Goal: Information Seeking & Learning: Find specific fact

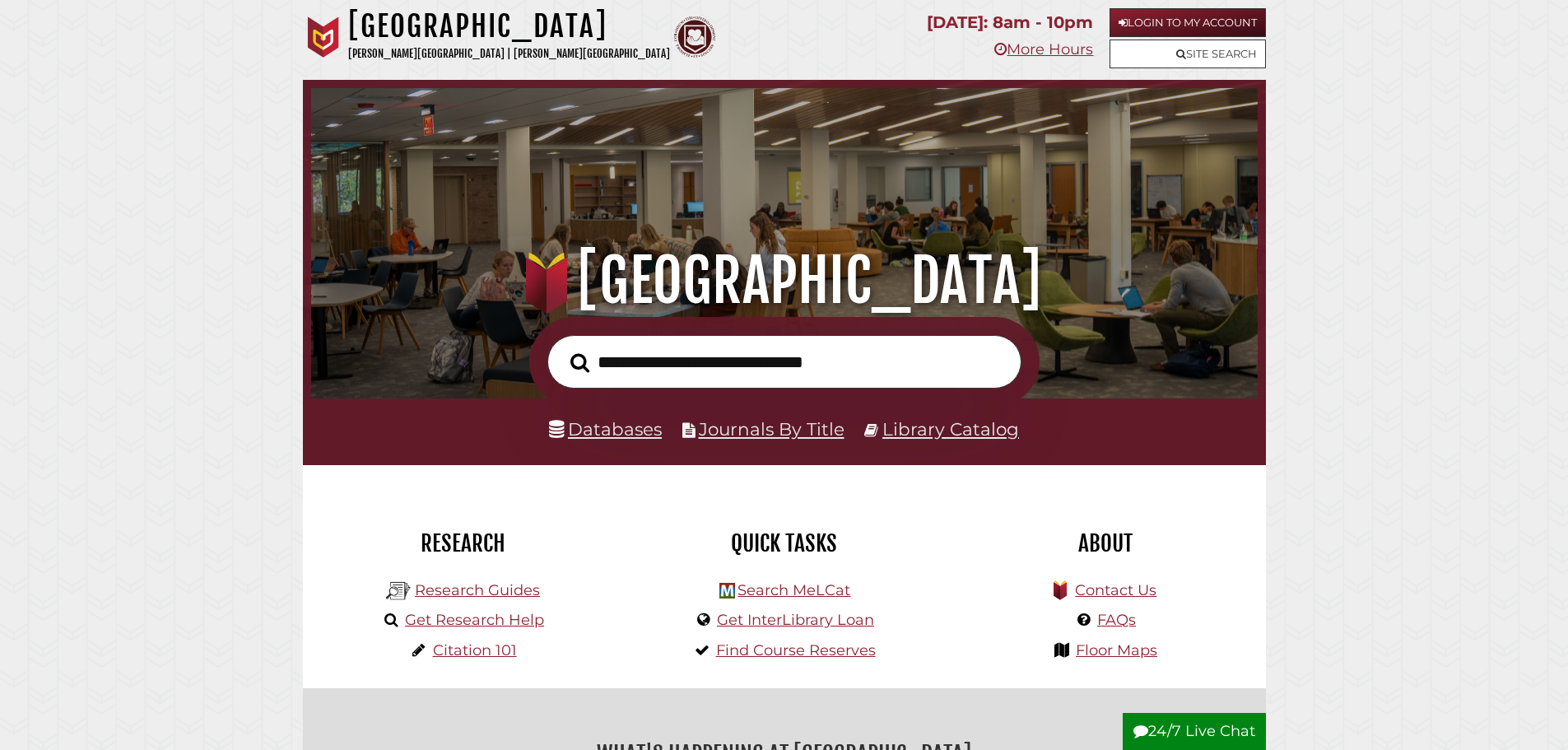
scroll to position [313, 939]
click at [741, 366] on input "text" at bounding box center [784, 362] width 474 height 53
type input "**********"
click at [563, 348] on button "Search" at bounding box center [580, 362] width 35 height 29
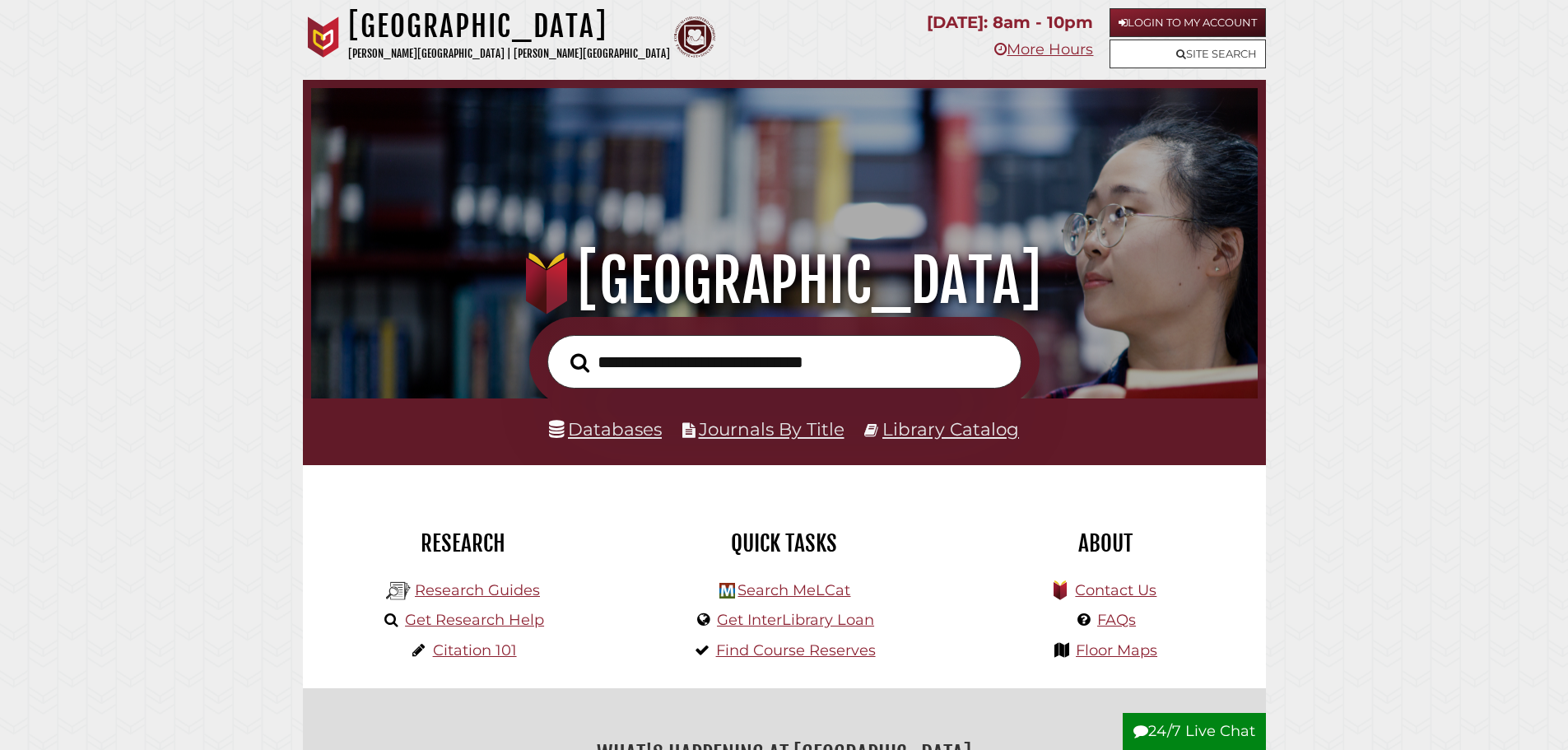
scroll to position [313, 939]
click at [1149, 29] on link "Login to My Account" at bounding box center [1188, 23] width 157 height 29
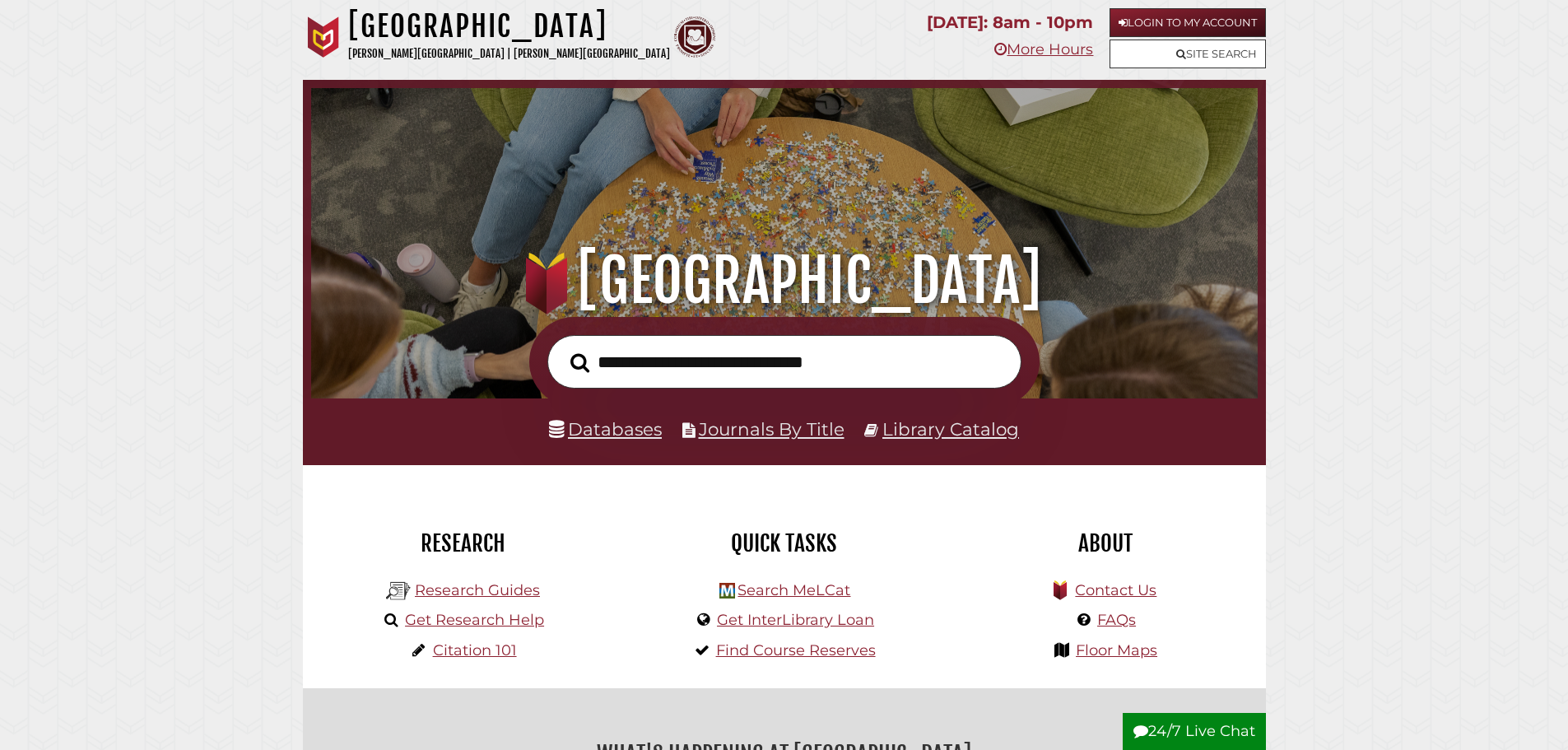
scroll to position [313, 939]
click at [825, 364] on input "text" at bounding box center [784, 362] width 474 height 53
type input "**********"
click at [563, 348] on button "Search" at bounding box center [580, 362] width 35 height 29
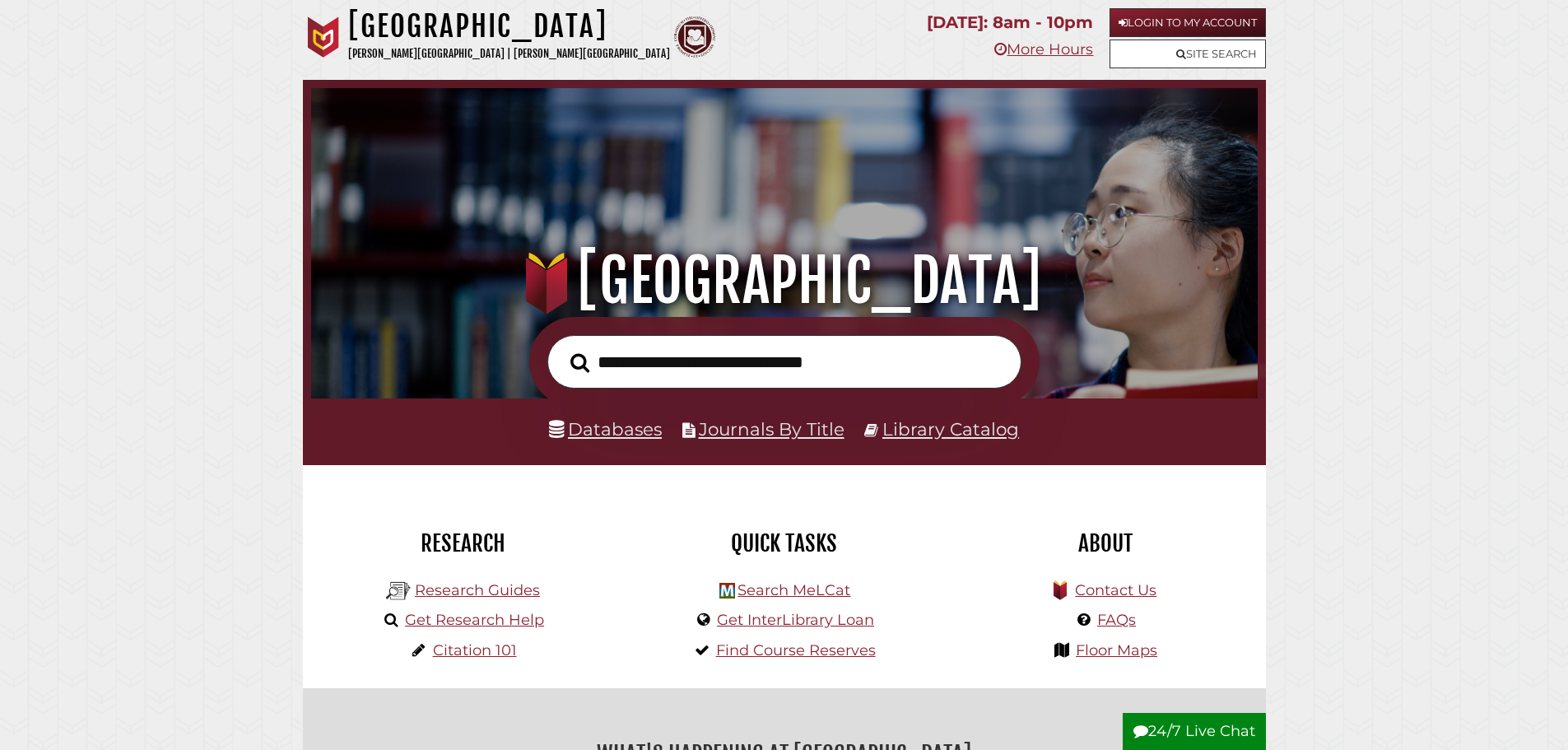
scroll to position [313, 939]
